Goal: Information Seeking & Learning: Learn about a topic

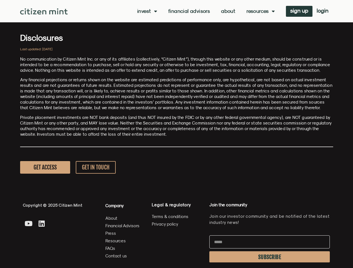
click at [176, 134] on p "Private placement investments are NOT bank deposits (and thus NOT insured by th…" at bounding box center [176, 126] width 313 height 22
click at [146, 11] on link "Invest" at bounding box center [147, 11] width 20 height 6
click at [260, 11] on link "Resources" at bounding box center [260, 11] width 28 height 6
click at [269, 257] on span "SUBSCRIBE" at bounding box center [269, 257] width 23 height 4
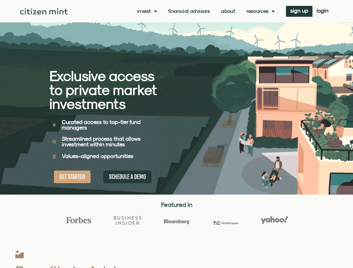
click at [176, 134] on div "Exclusive access to private market investments Exclusive access to private mark…" at bounding box center [112, 97] width 127 height 195
click at [146, 11] on link "Invest" at bounding box center [147, 11] width 20 height 6
click at [260, 11] on link "Resources" at bounding box center [260, 11] width 28 height 6
